Goal: Navigation & Orientation: Find specific page/section

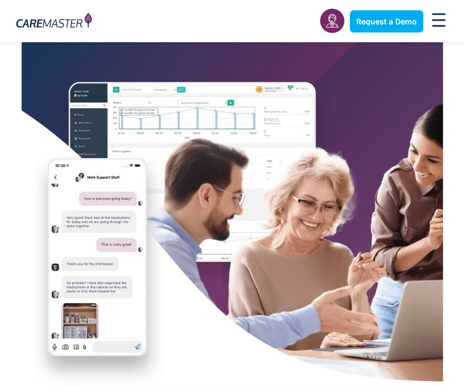
click at [450, 234] on div at bounding box center [232, 214] width 465 height 344
click at [443, 218] on img at bounding box center [233, 214] width 422 height 344
click at [443, 214] on img at bounding box center [233, 214] width 422 height 344
click at [444, 215] on div at bounding box center [232, 214] width 465 height 344
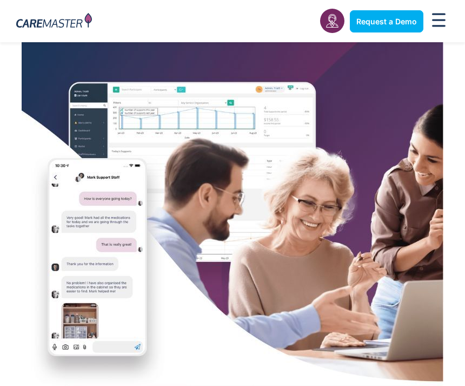
click at [432, 221] on img at bounding box center [233, 214] width 422 height 344
click at [431, 220] on img at bounding box center [233, 214] width 422 height 344
click at [432, 353] on img at bounding box center [233, 214] width 422 height 344
click at [441, 317] on img at bounding box center [233, 214] width 422 height 344
click at [431, 337] on img at bounding box center [233, 214] width 422 height 344
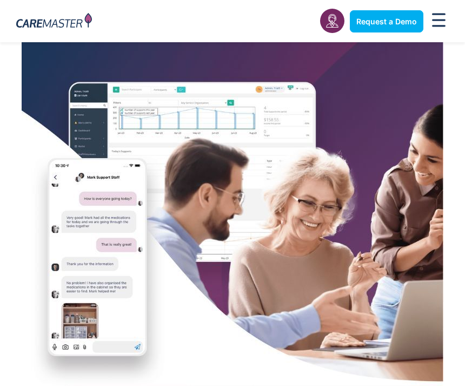
click at [424, 337] on img at bounding box center [233, 214] width 422 height 344
click at [420, 347] on img at bounding box center [233, 214] width 422 height 344
click at [420, 343] on img at bounding box center [233, 214] width 422 height 344
